Goal: Task Accomplishment & Management: Manage account settings

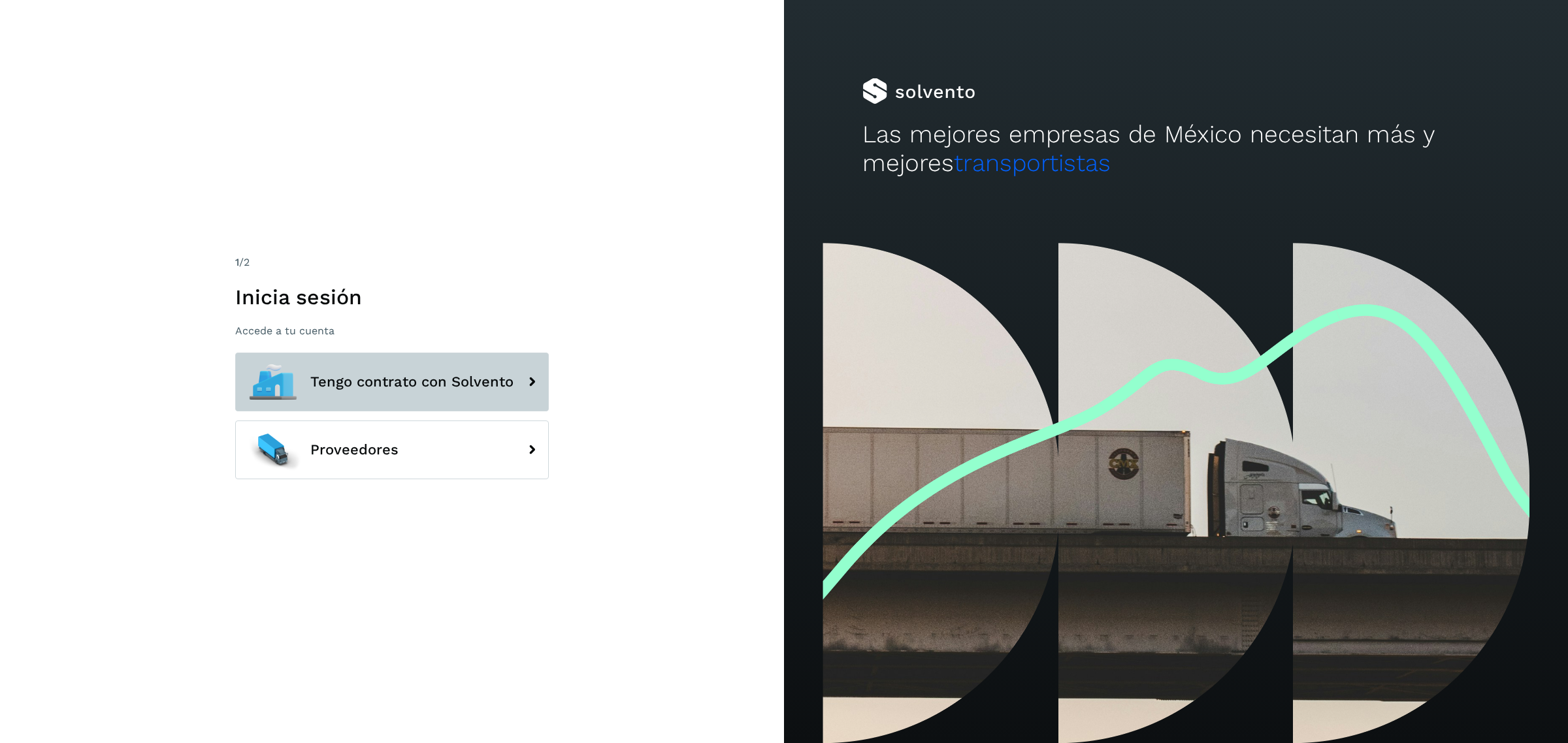
click at [535, 370] on icon at bounding box center [532, 382] width 26 height 26
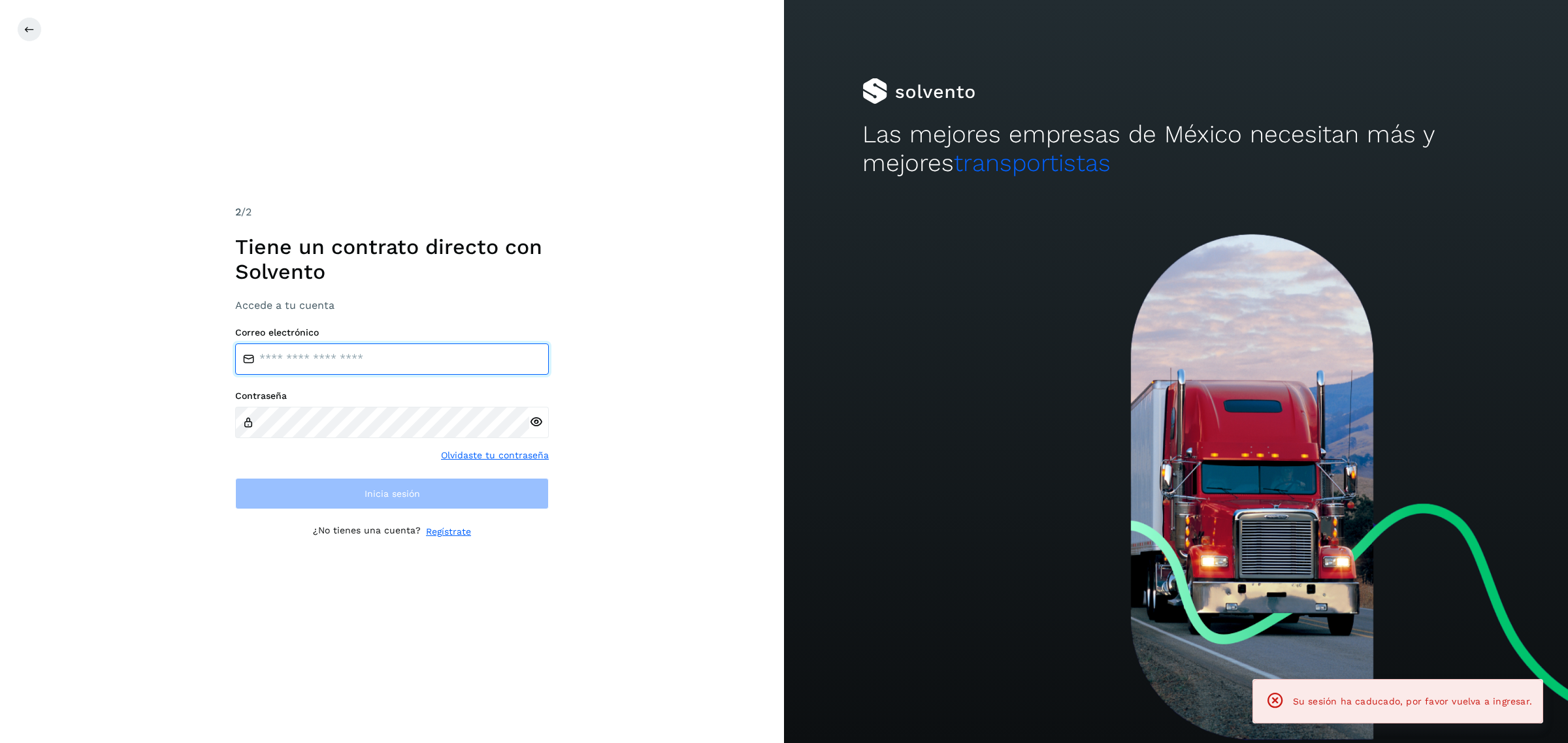
type input "**********"
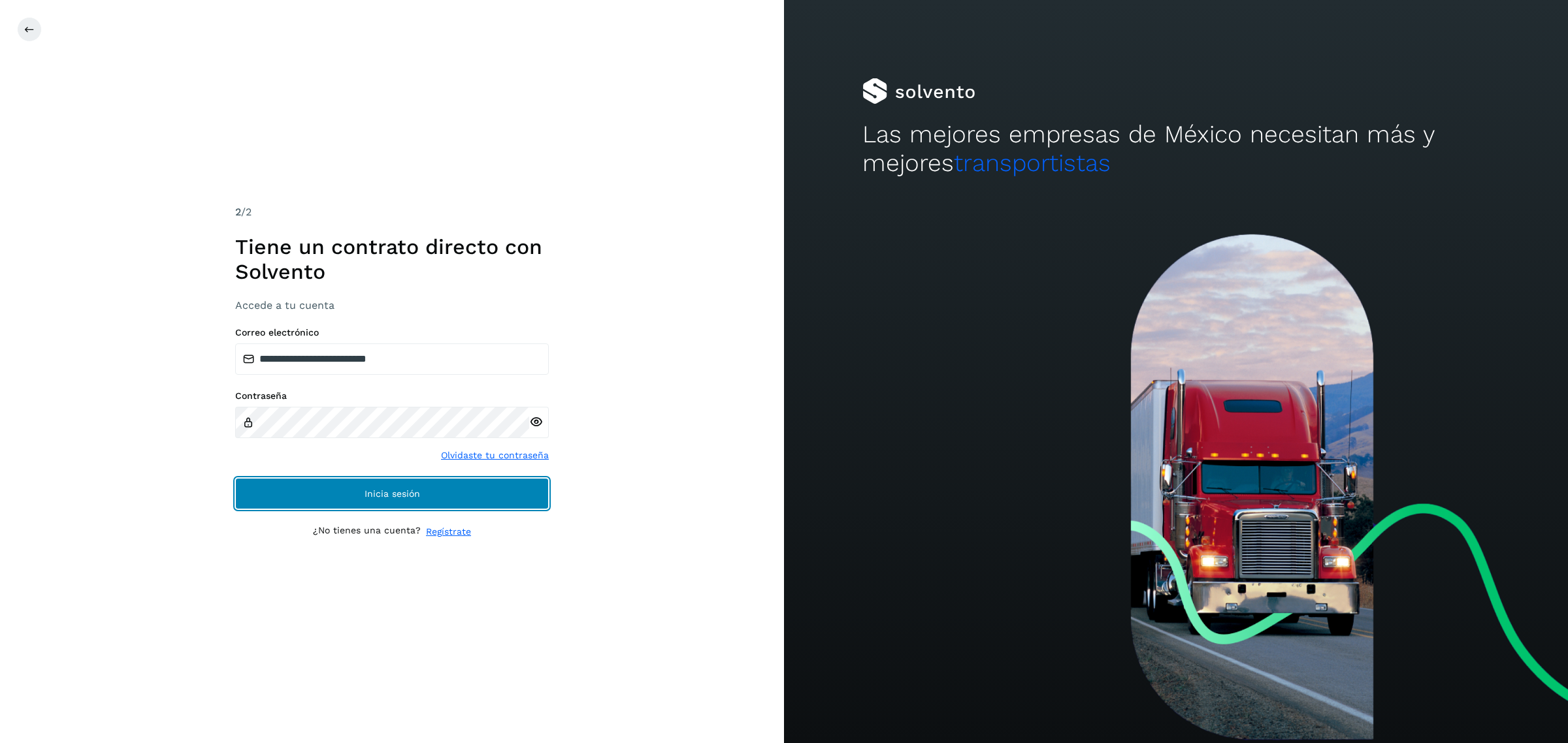
click at [427, 487] on button "Inicia sesión" at bounding box center [392, 494] width 313 height 31
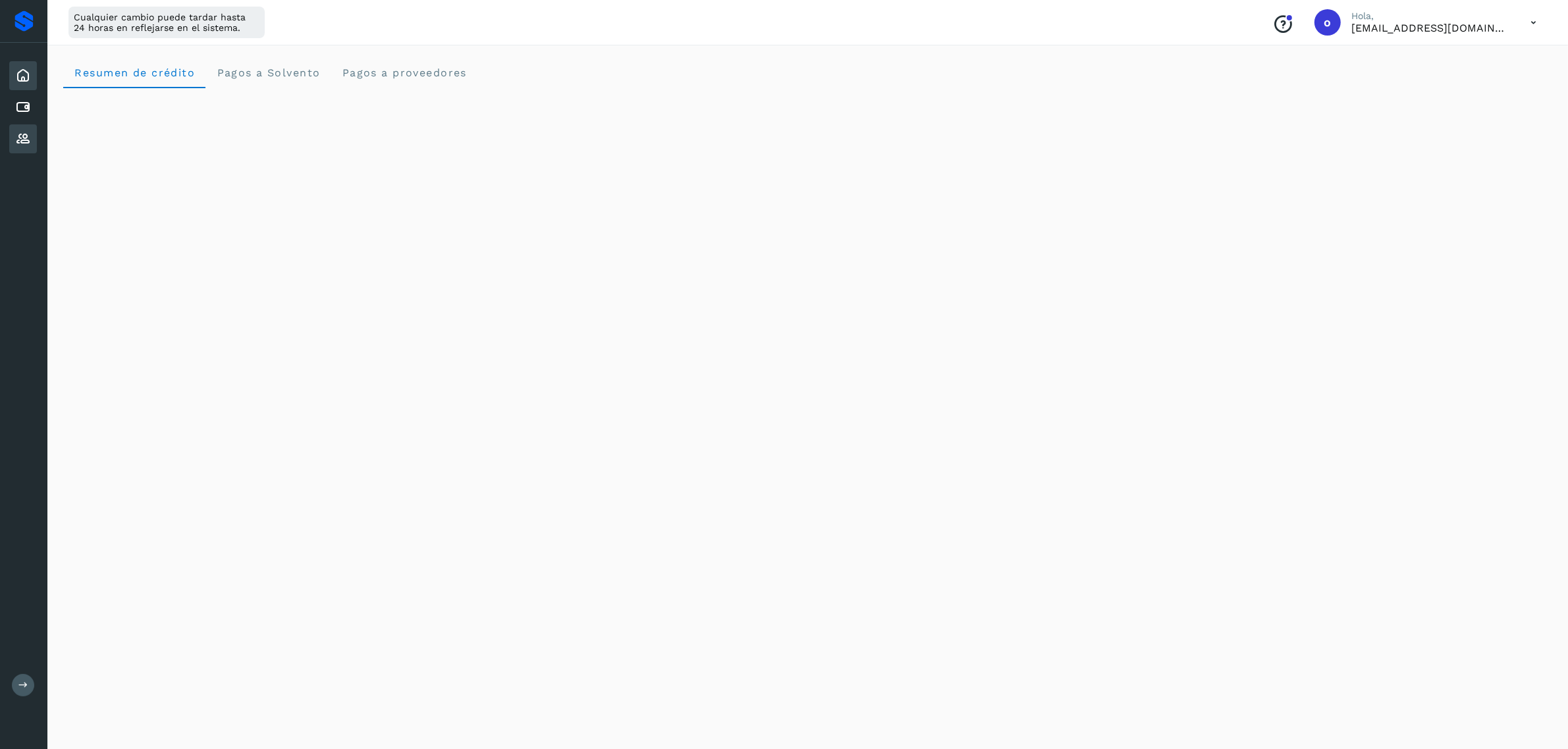
click at [28, 139] on icon at bounding box center [23, 139] width 16 height 16
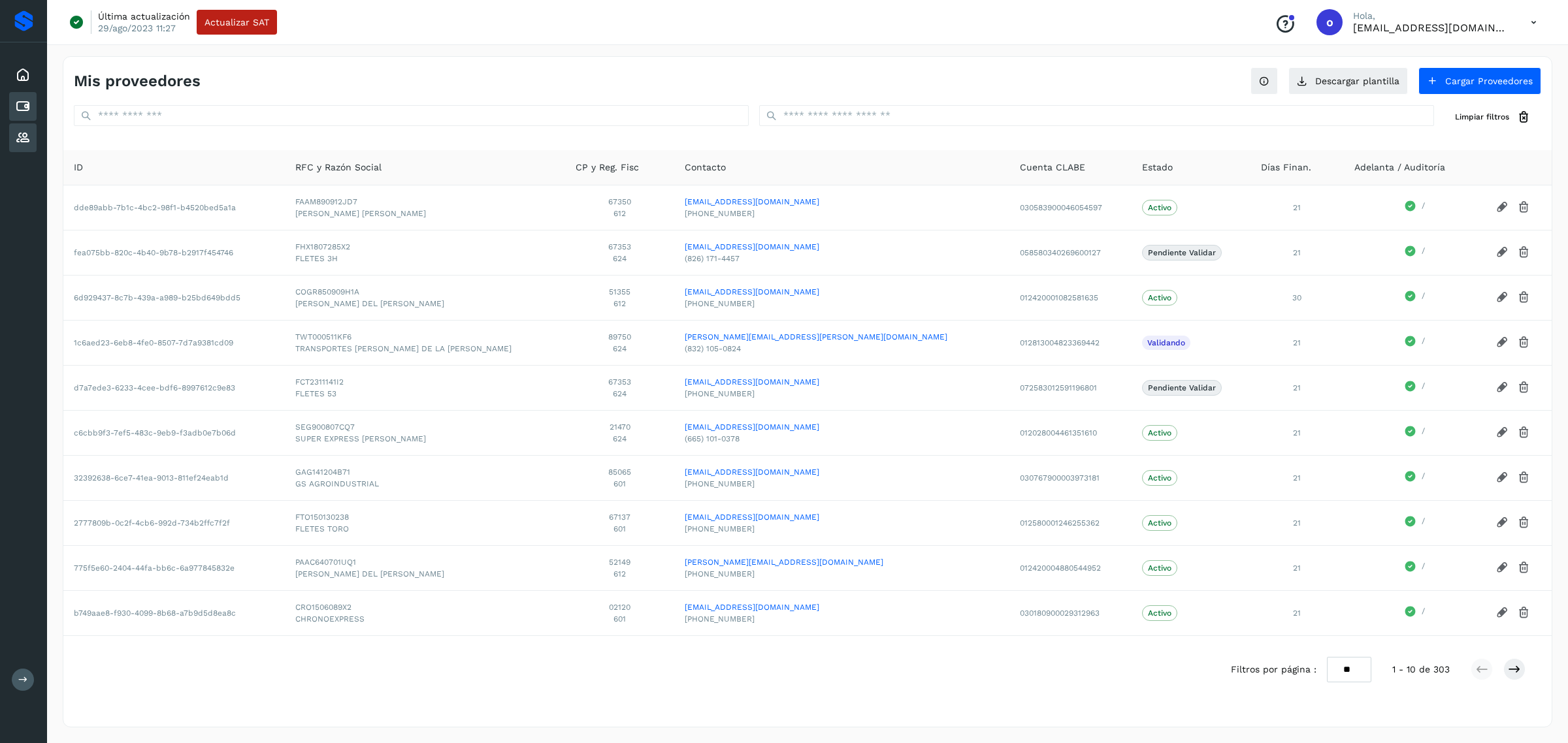
click at [28, 105] on icon at bounding box center [22, 106] width 16 height 16
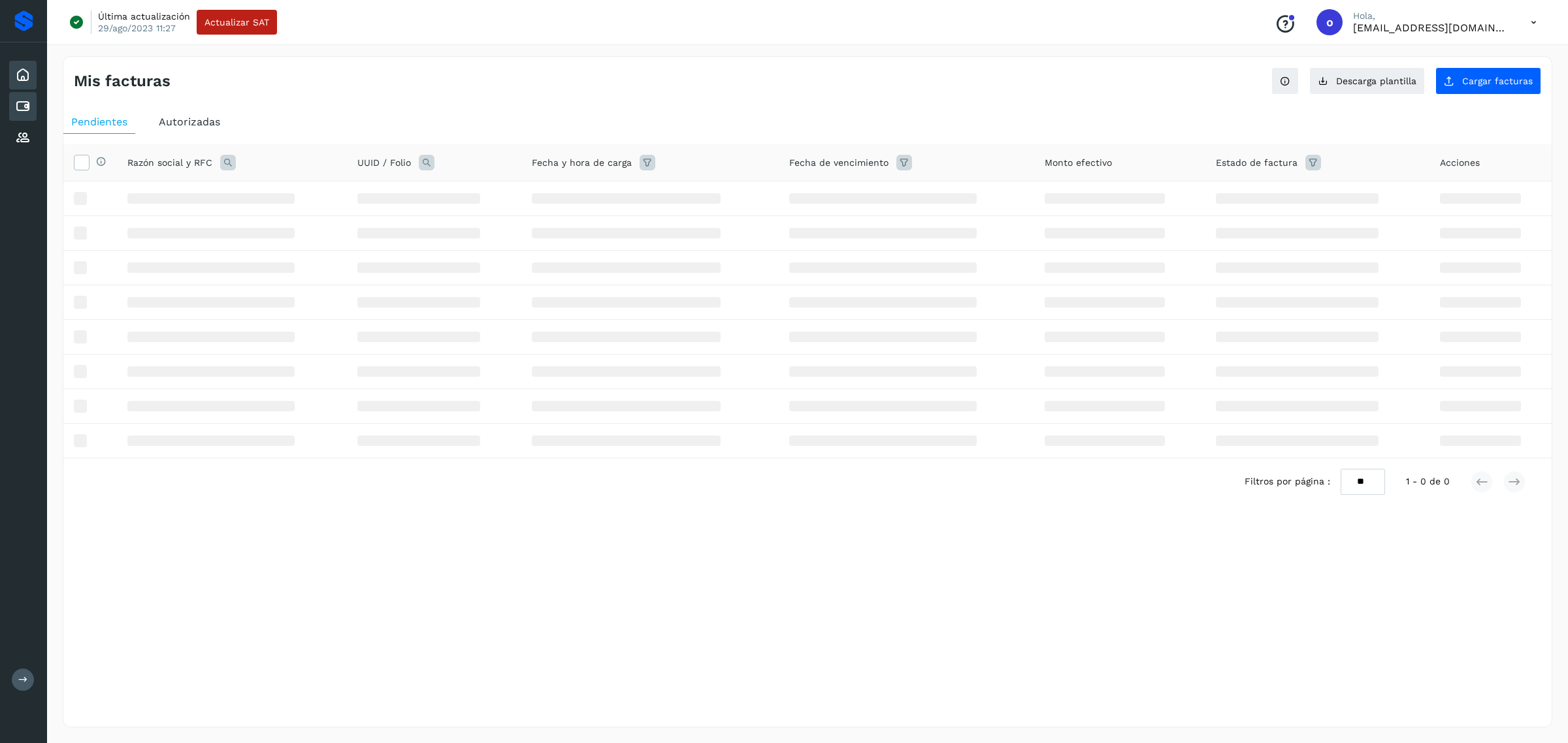
click at [24, 70] on icon at bounding box center [22, 75] width 16 height 16
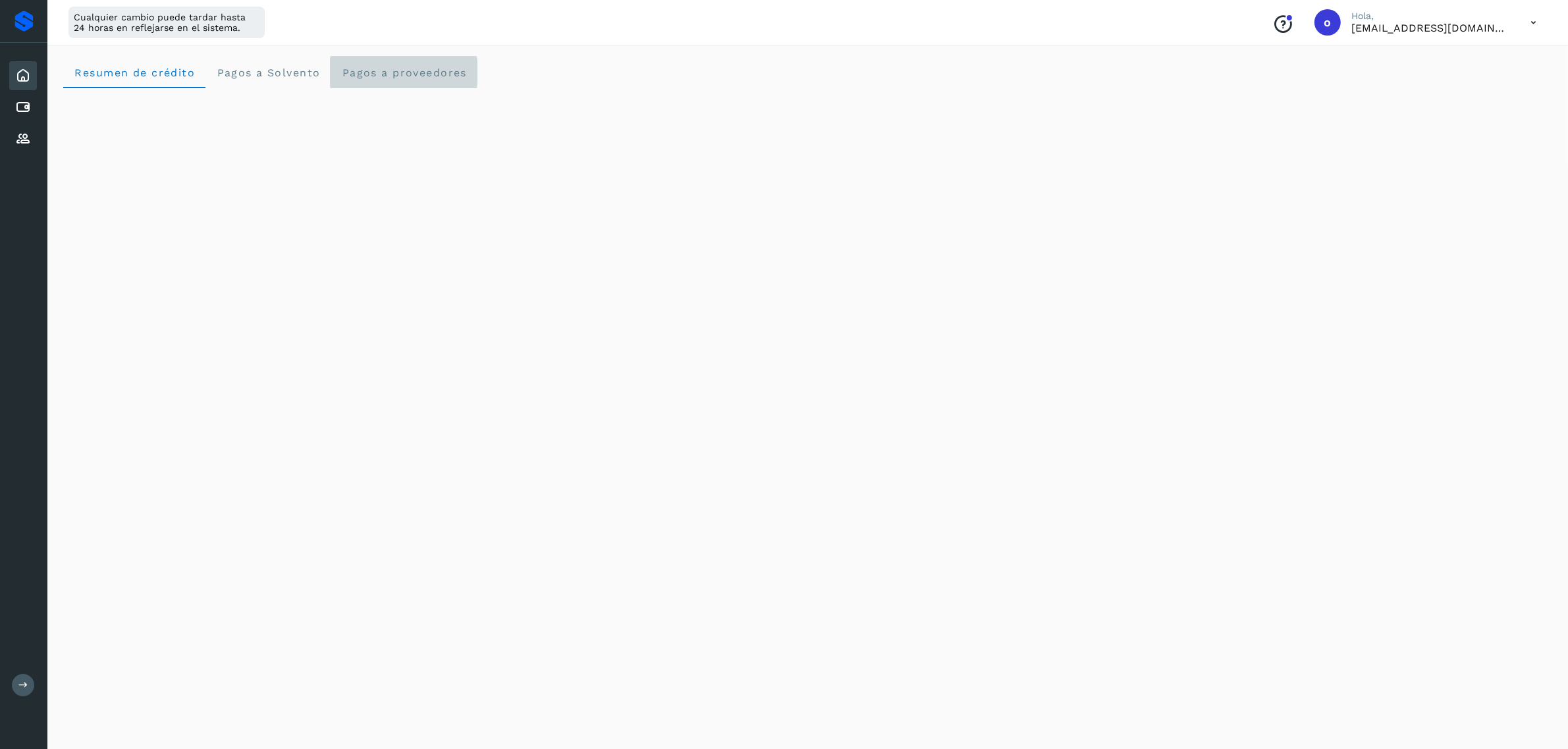
click at [428, 63] on proveedores "Pagos a proveedores" at bounding box center [404, 72] width 147 height 32
click at [136, 65] on crédito "Resumen de crédito" at bounding box center [134, 72] width 142 height 32
